Goal: Navigation & Orientation: Find specific page/section

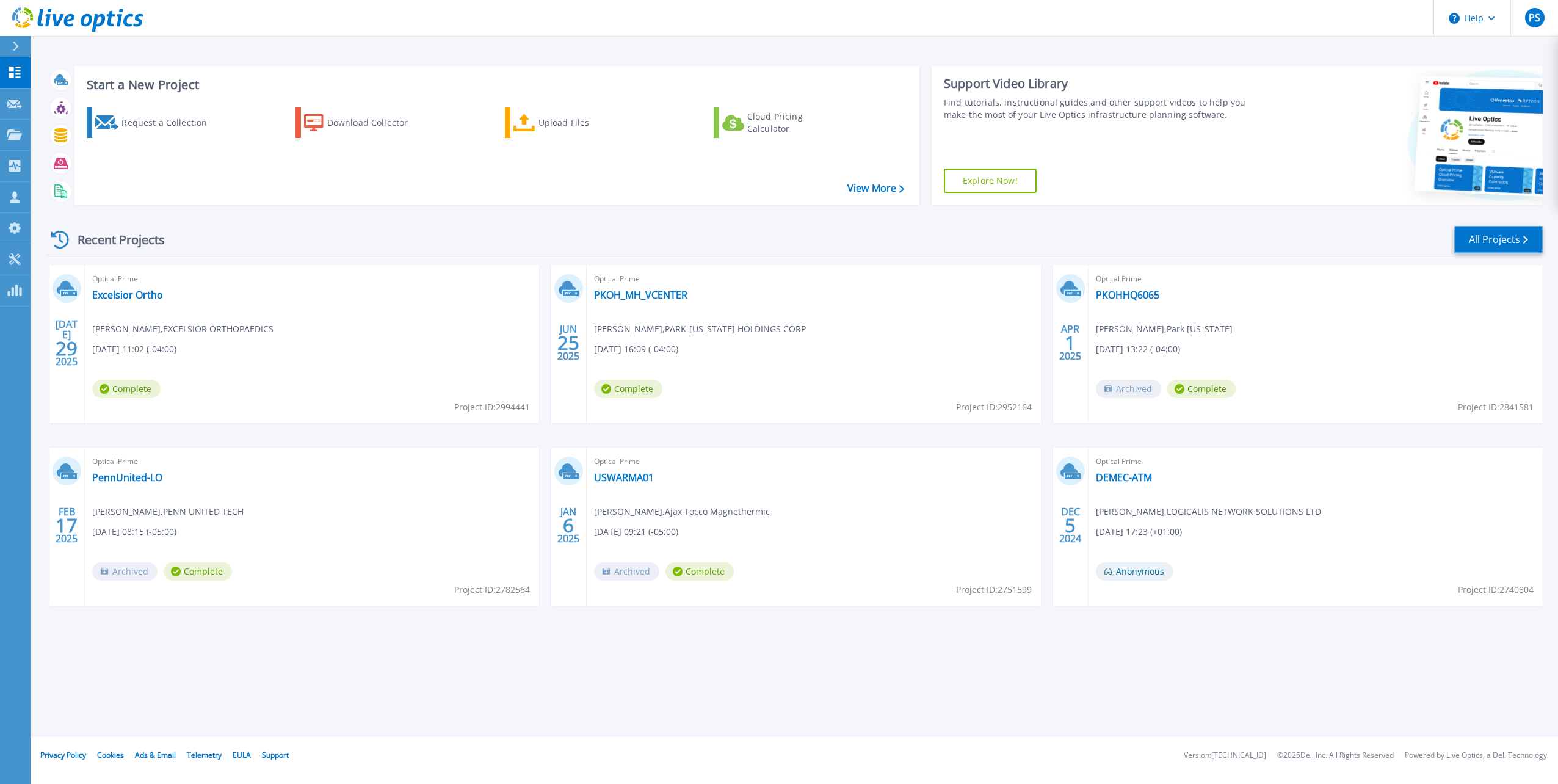
click at [1496, 237] on link "All Projects" at bounding box center [1498, 239] width 88 height 28
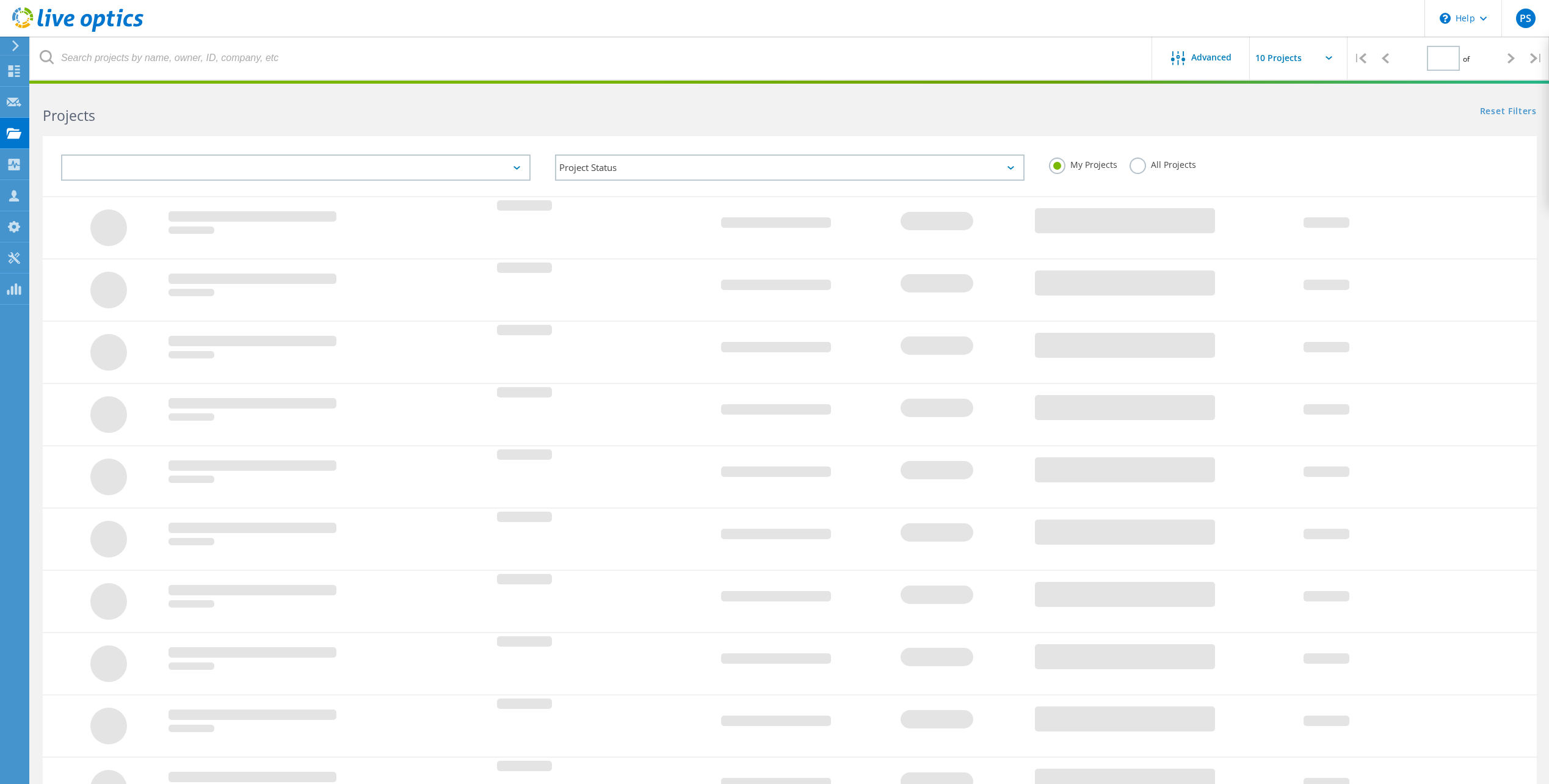
type input "1"
